Goal: Task Accomplishment & Management: Use online tool/utility

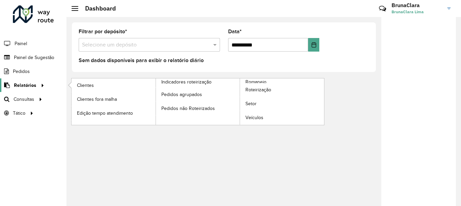
click at [23, 90] on link "Relatórios" at bounding box center [23, 85] width 46 height 14
click at [32, 83] on span "Relatórios" at bounding box center [25, 85] width 22 height 7
click at [114, 89] on link "Clientes" at bounding box center [114, 85] width 84 height 14
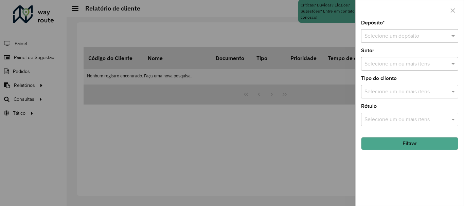
click at [394, 35] on input "text" at bounding box center [402, 36] width 77 height 8
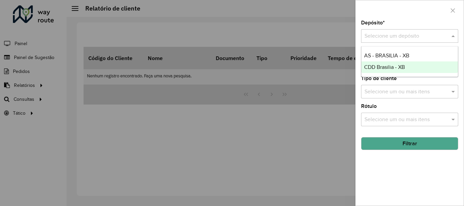
click at [394, 66] on span "CDD Brasilia - XB" at bounding box center [384, 67] width 41 height 6
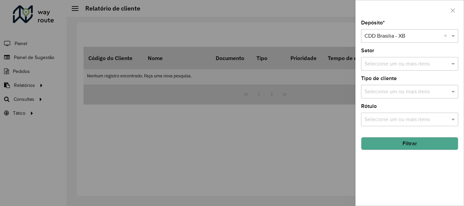
click at [394, 66] on input "text" at bounding box center [405, 64] width 87 height 8
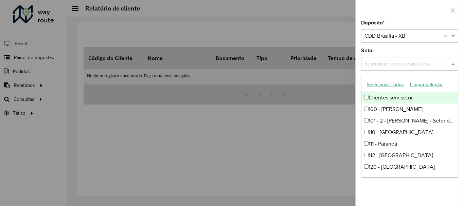
click at [385, 86] on button "Selecionar Todos" at bounding box center [384, 84] width 43 height 11
click at [425, 69] on div "Selecione um ou mais itens 54 itens selecionados" at bounding box center [402, 64] width 83 height 12
click at [454, 63] on span at bounding box center [453, 64] width 8 height 8
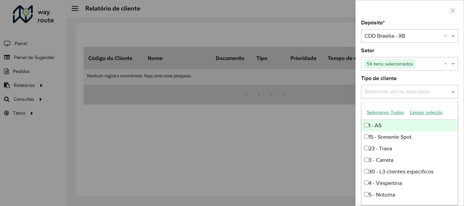
click at [391, 89] on input "text" at bounding box center [405, 92] width 87 height 8
click at [376, 114] on button "Selecionar Todos" at bounding box center [384, 112] width 43 height 11
click at [385, 113] on button "Selecionar Todos" at bounding box center [384, 112] width 43 height 11
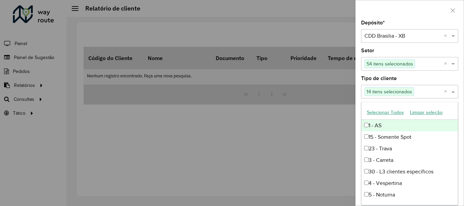
click at [386, 113] on button "Selecionar Todos" at bounding box center [384, 112] width 43 height 11
click at [436, 112] on button "Limpar seleção" at bounding box center [426, 112] width 39 height 11
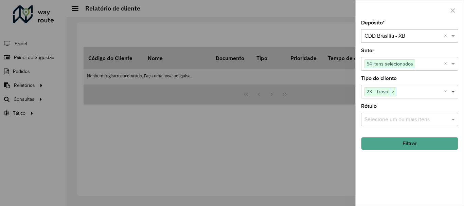
click at [452, 93] on span at bounding box center [453, 92] width 8 height 8
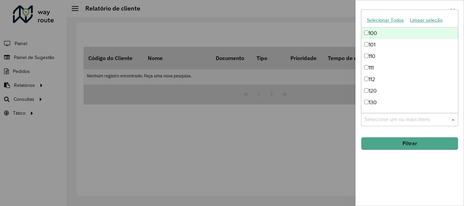
click at [412, 119] on input "text" at bounding box center [405, 120] width 87 height 8
click at [389, 22] on button "Selecionar Todos" at bounding box center [384, 20] width 43 height 11
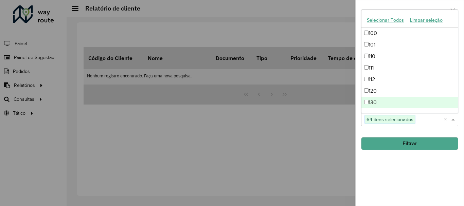
click at [411, 140] on button "Filtrar" at bounding box center [409, 143] width 97 height 13
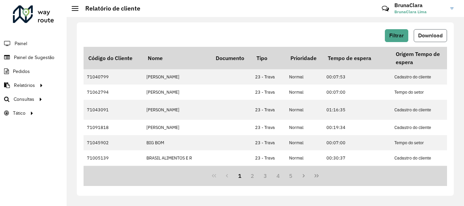
click at [435, 36] on span "Download" at bounding box center [430, 36] width 24 height 6
